Goal: Task Accomplishment & Management: Complete application form

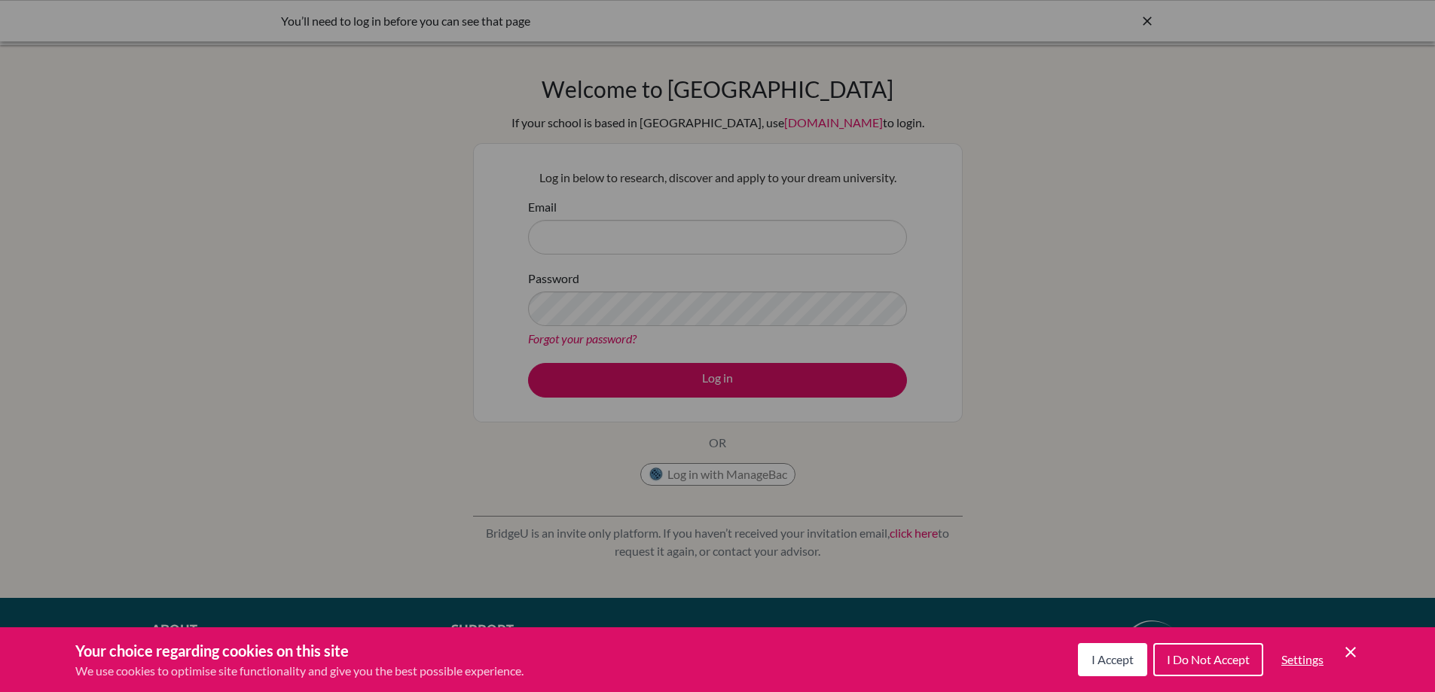
click at [549, 395] on div "Cookie Preferences" at bounding box center [717, 346] width 1435 height 692
click at [1119, 196] on div "Cookie Preferences" at bounding box center [717, 346] width 1435 height 692
click at [1092, 662] on span "I Accept" at bounding box center [1113, 660] width 42 height 14
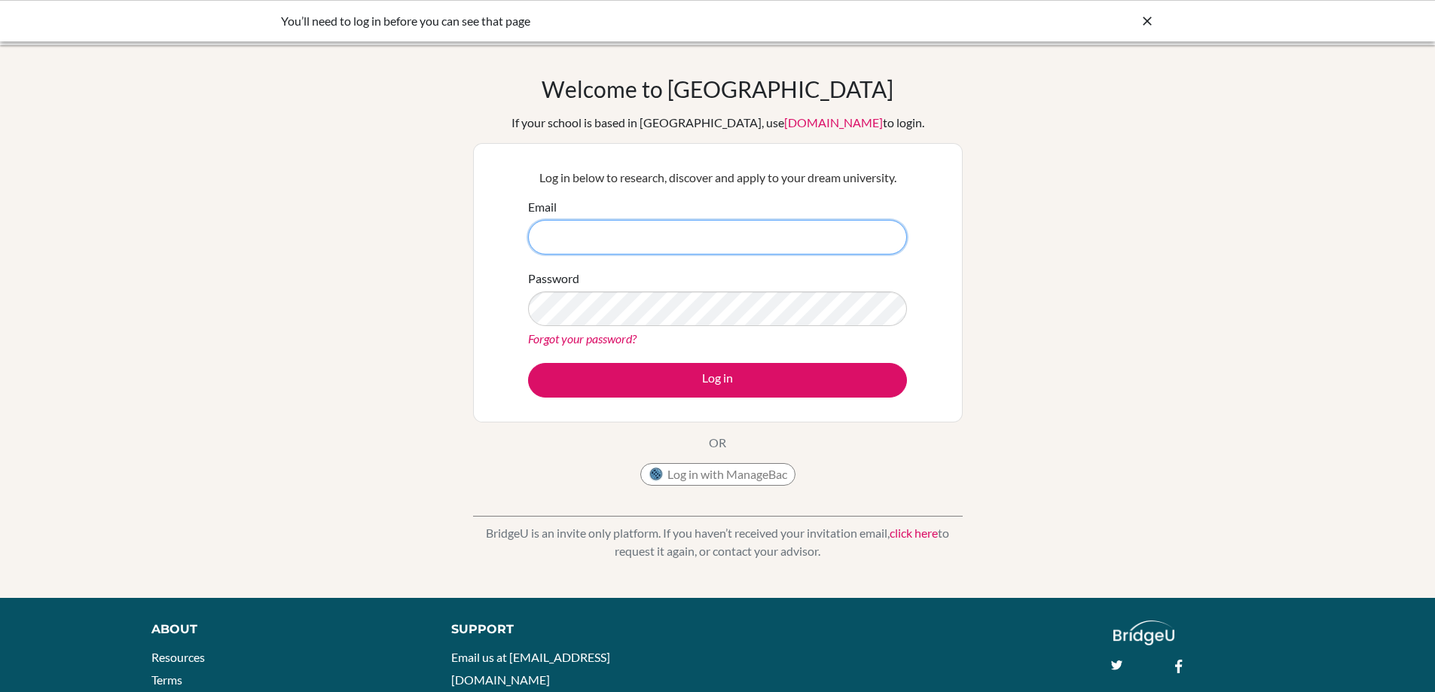
click at [601, 238] on input "Email" at bounding box center [717, 237] width 379 height 35
type input "attila.vargha@ritsib.org"
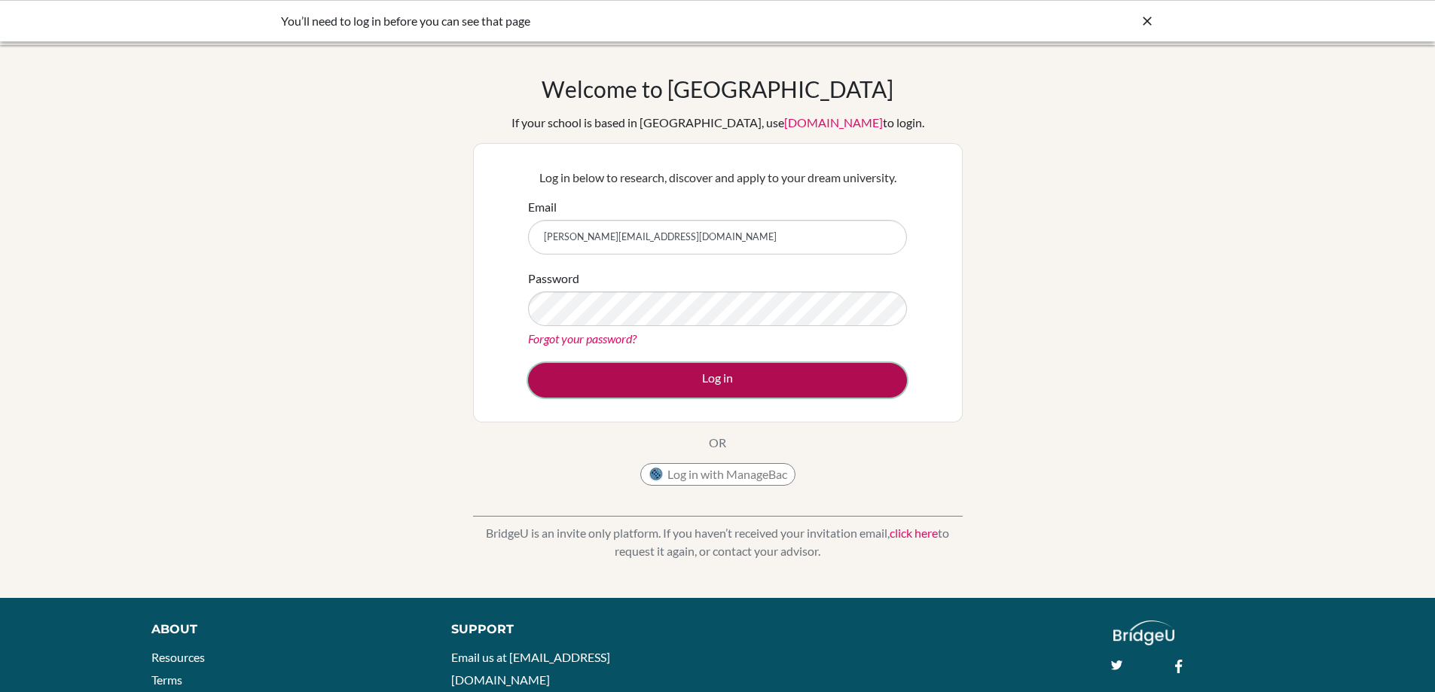
click at [695, 364] on button "Log in" at bounding box center [717, 380] width 379 height 35
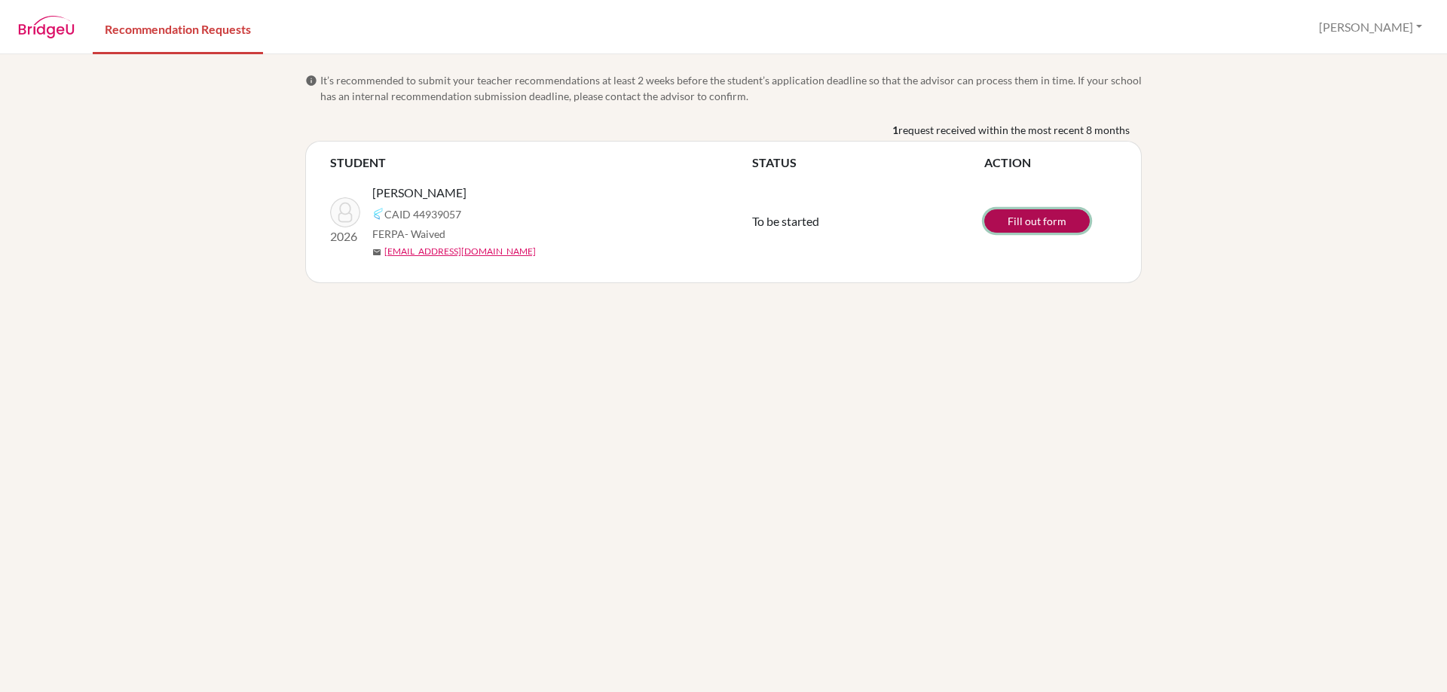
click at [1053, 216] on link "Fill out form" at bounding box center [1036, 220] width 105 height 23
